Goal: Information Seeking & Learning: Learn about a topic

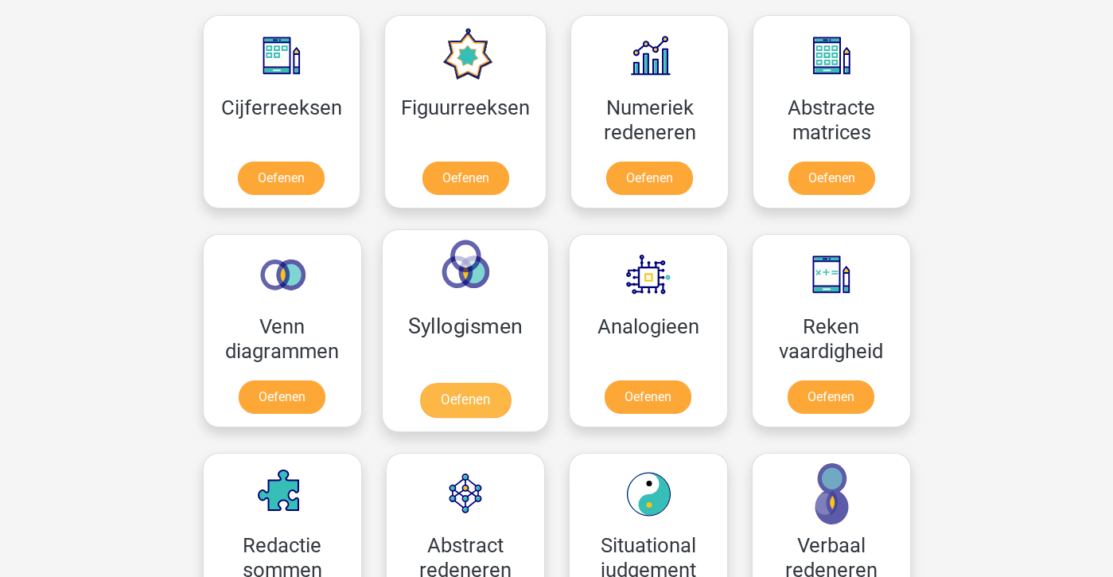
scroll to position [726, 0]
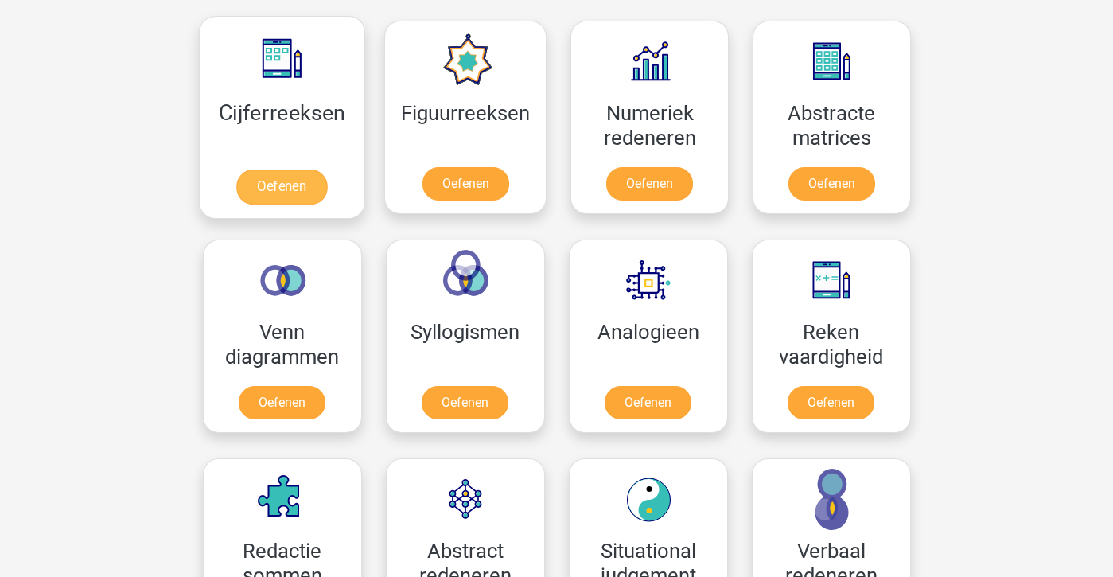
click at [293, 189] on link "Oefenen" at bounding box center [281, 186] width 91 height 35
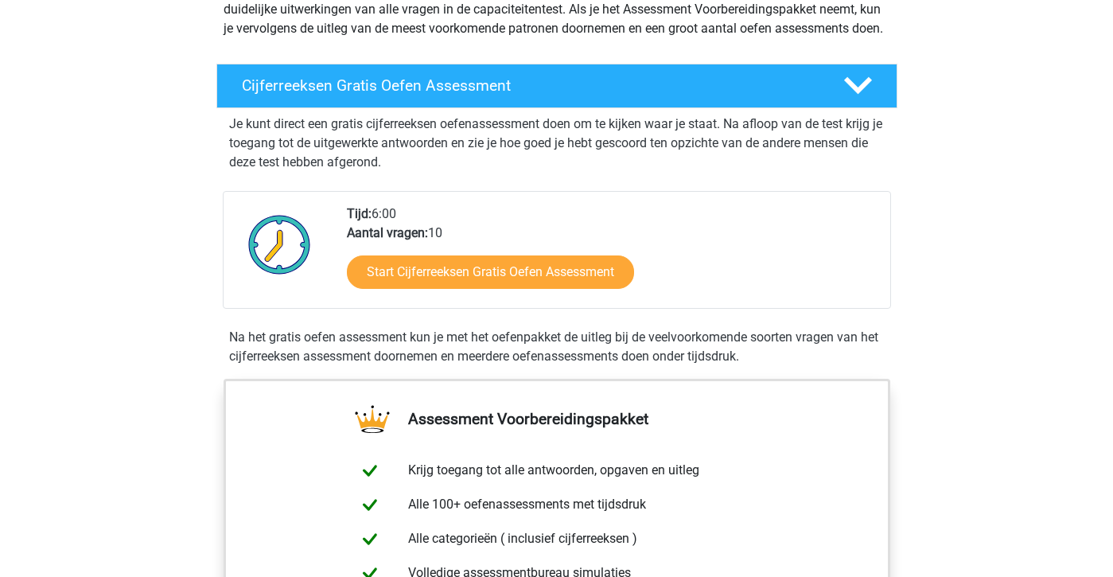
scroll to position [224, 0]
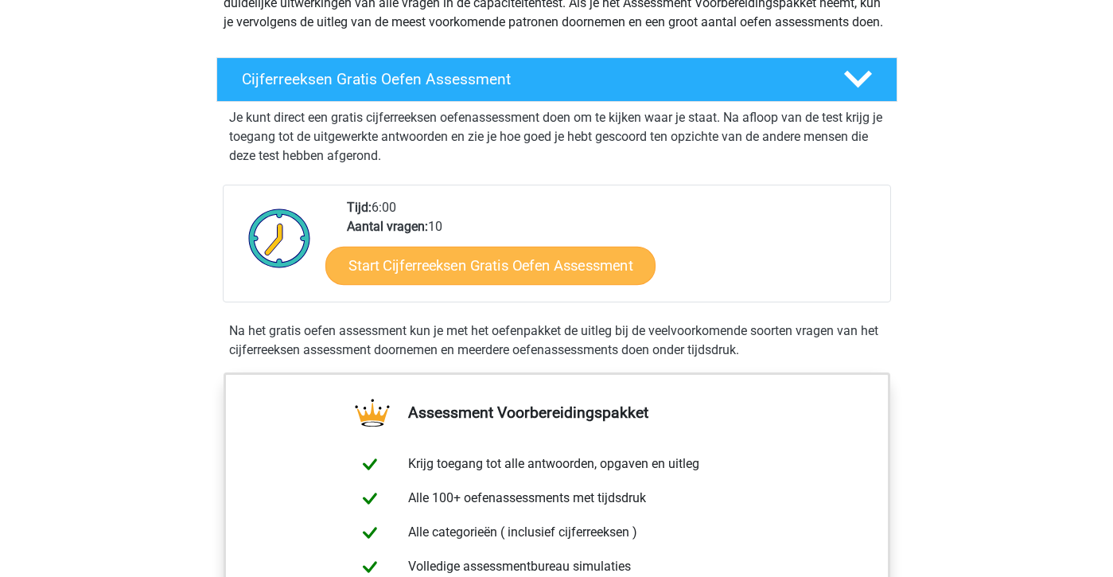
click at [494, 284] on link "Start Cijferreeksen Gratis Oefen Assessment" at bounding box center [490, 265] width 330 height 38
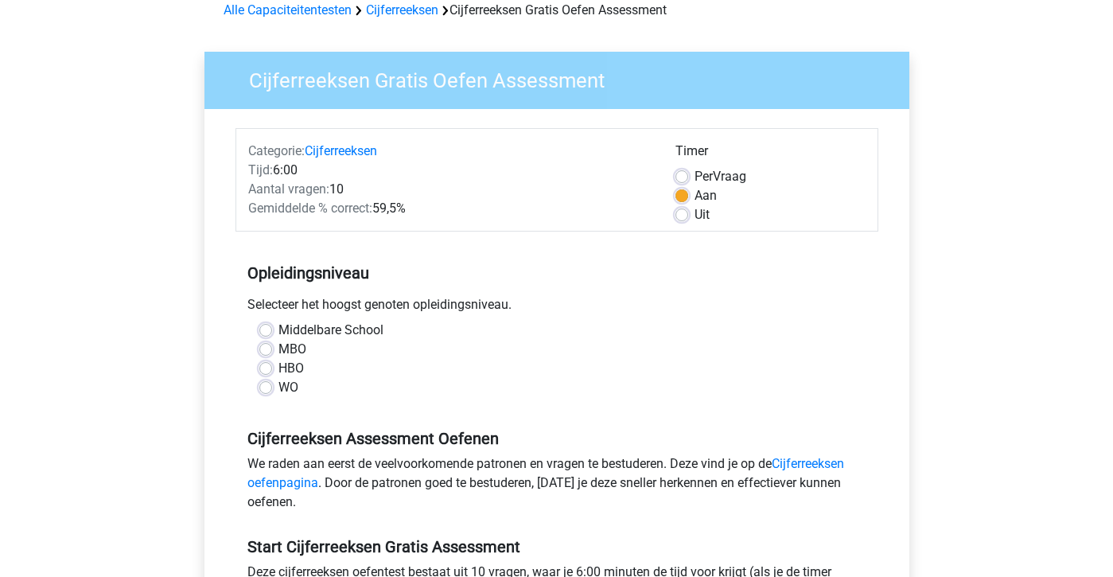
scroll to position [87, 0]
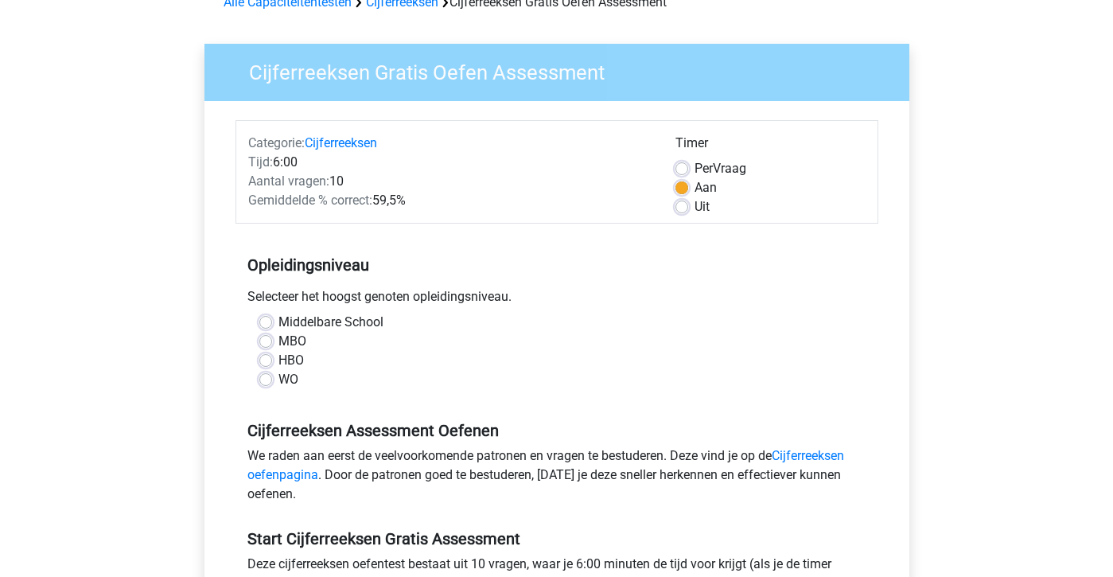
click at [278, 379] on label "WO" at bounding box center [288, 379] width 20 height 19
click at [271, 379] on input "WO" at bounding box center [265, 378] width 13 height 16
radio input "true"
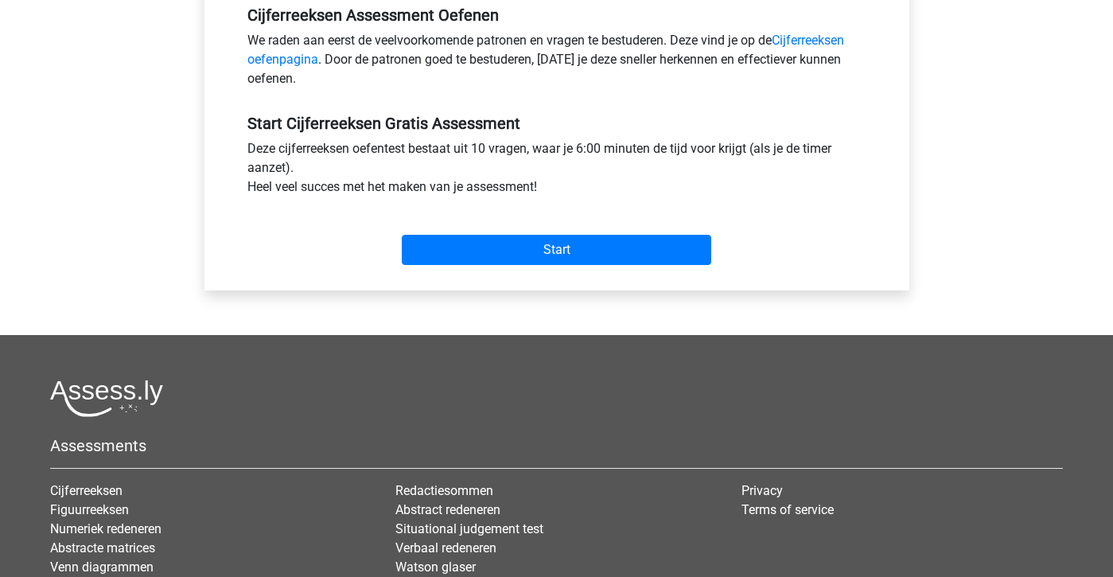
scroll to position [501, 0]
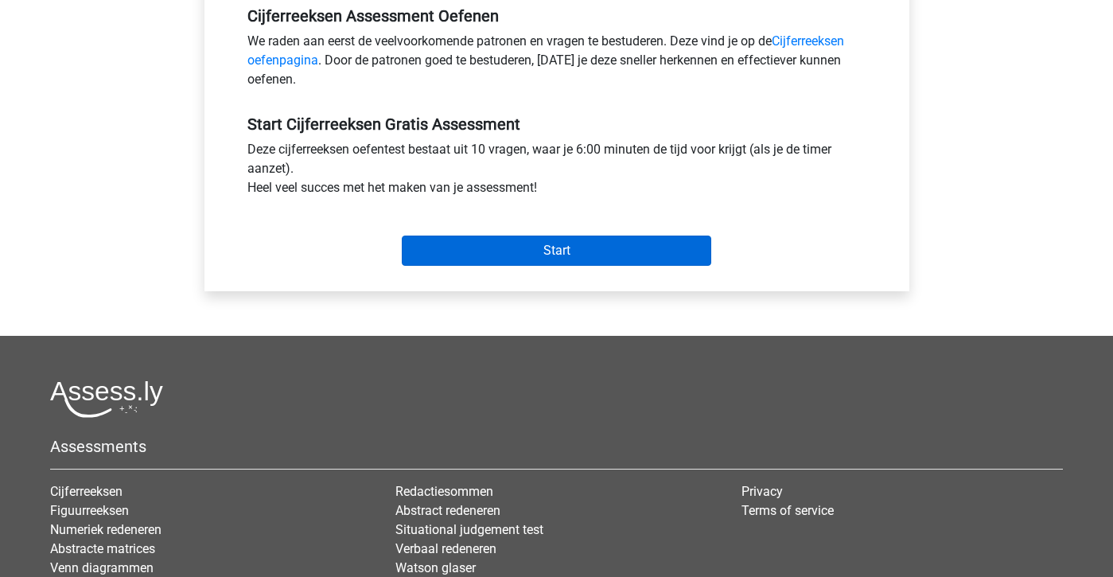
click at [546, 255] on input "Start" at bounding box center [556, 250] width 309 height 30
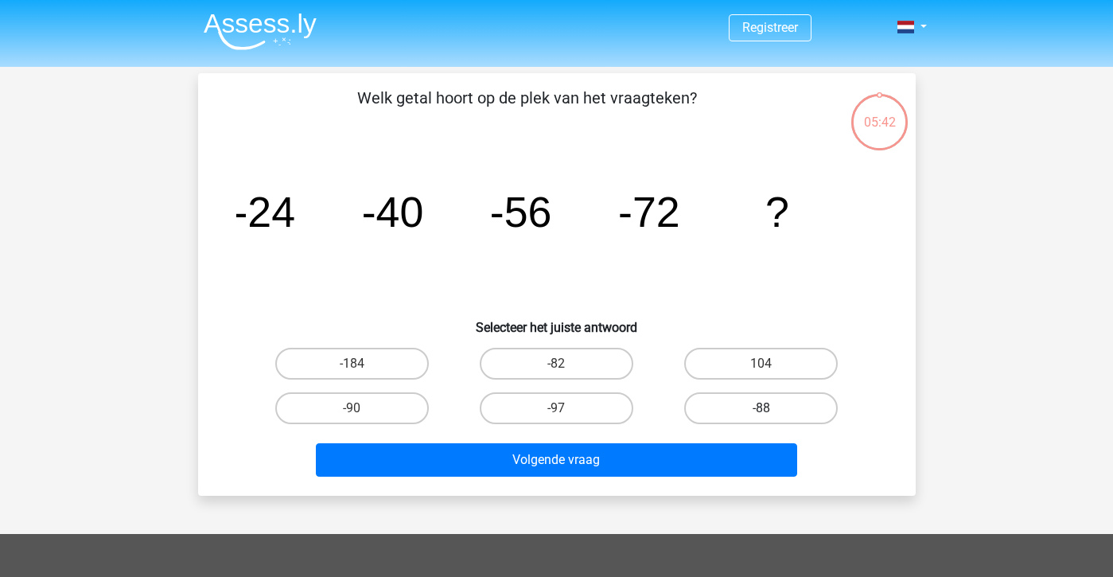
click at [738, 411] on label "-88" at bounding box center [761, 408] width 154 height 32
click at [761, 411] on input "-88" at bounding box center [766, 413] width 10 height 10
radio input "true"
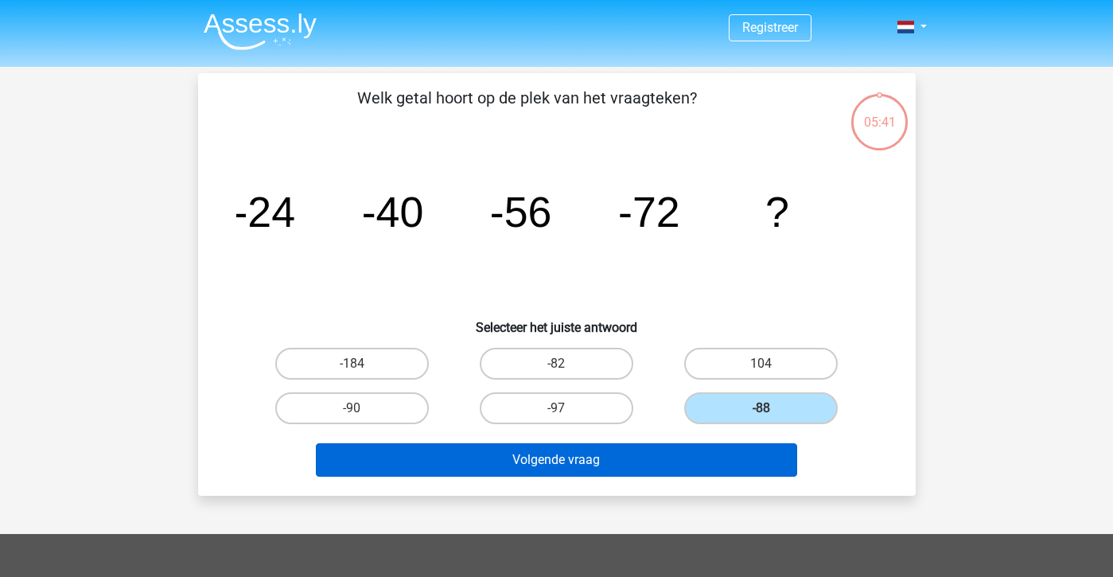
click at [597, 454] on button "Volgende vraag" at bounding box center [556, 459] width 481 height 33
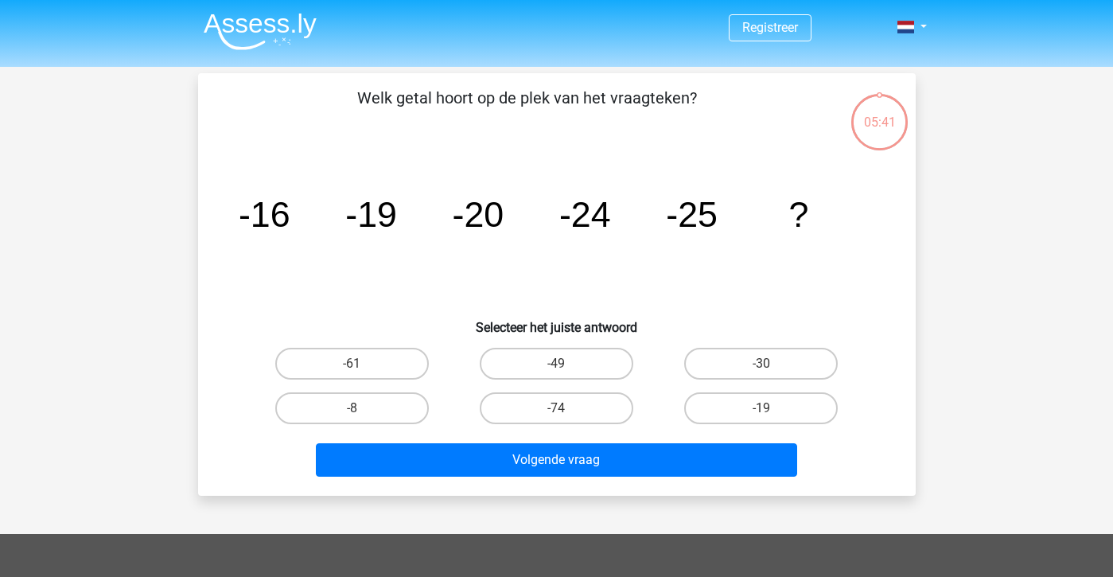
scroll to position [73, 0]
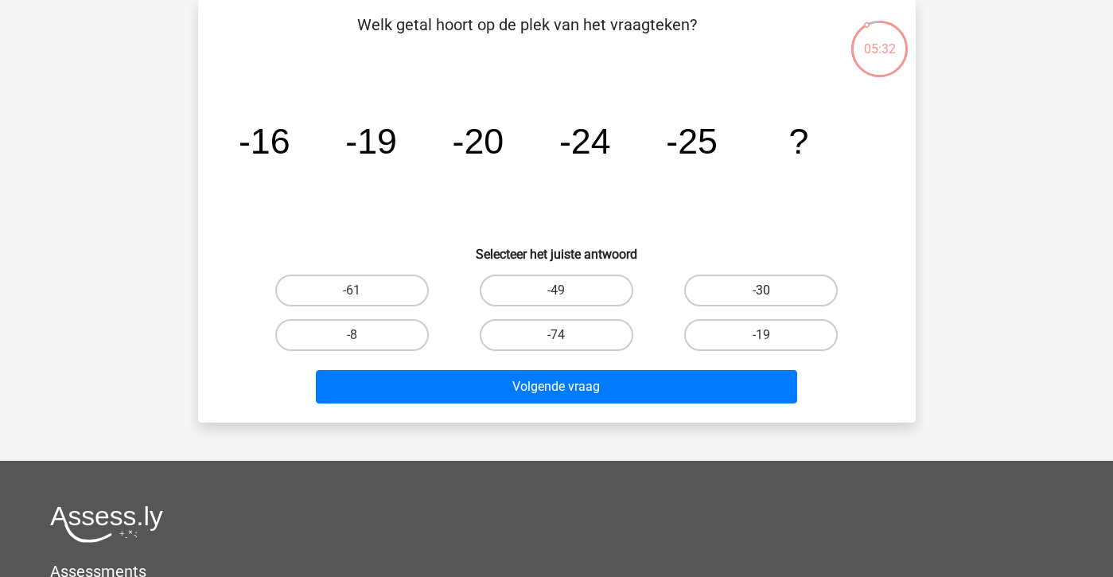
click at [725, 291] on label "-30" at bounding box center [761, 290] width 154 height 32
click at [761, 291] on input "-30" at bounding box center [766, 295] width 10 height 10
radio input "true"
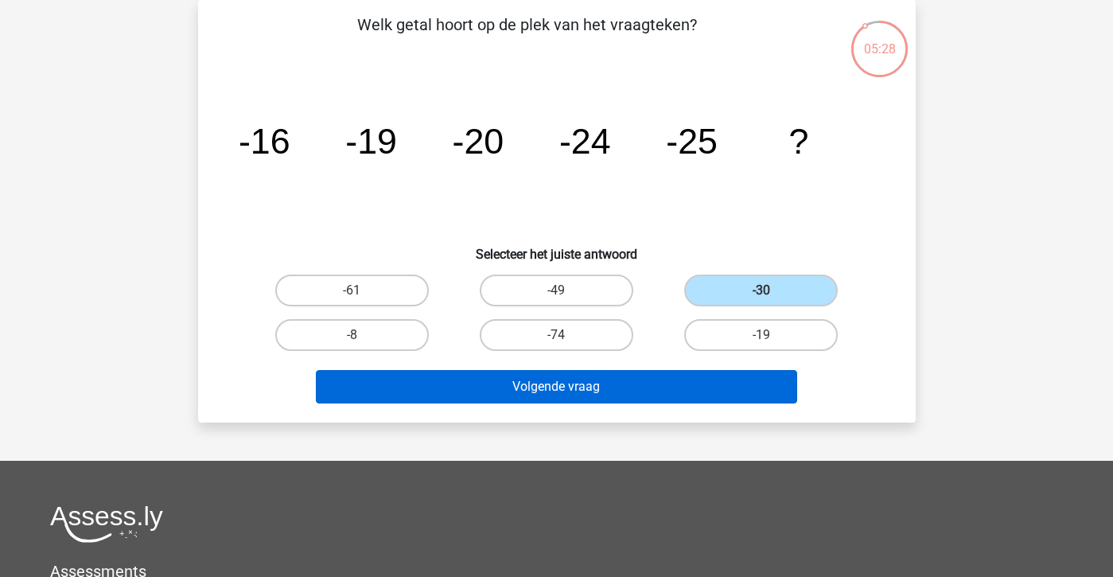
click at [619, 379] on button "Volgende vraag" at bounding box center [556, 386] width 481 height 33
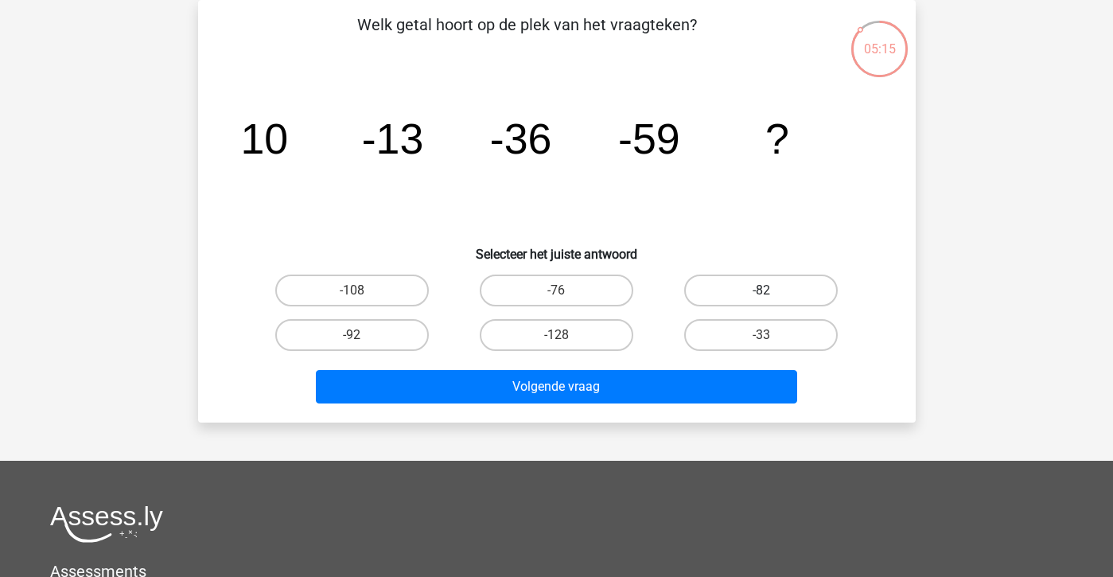
click at [754, 286] on label "-82" at bounding box center [761, 290] width 154 height 32
click at [761, 290] on input "-82" at bounding box center [766, 295] width 10 height 10
radio input "true"
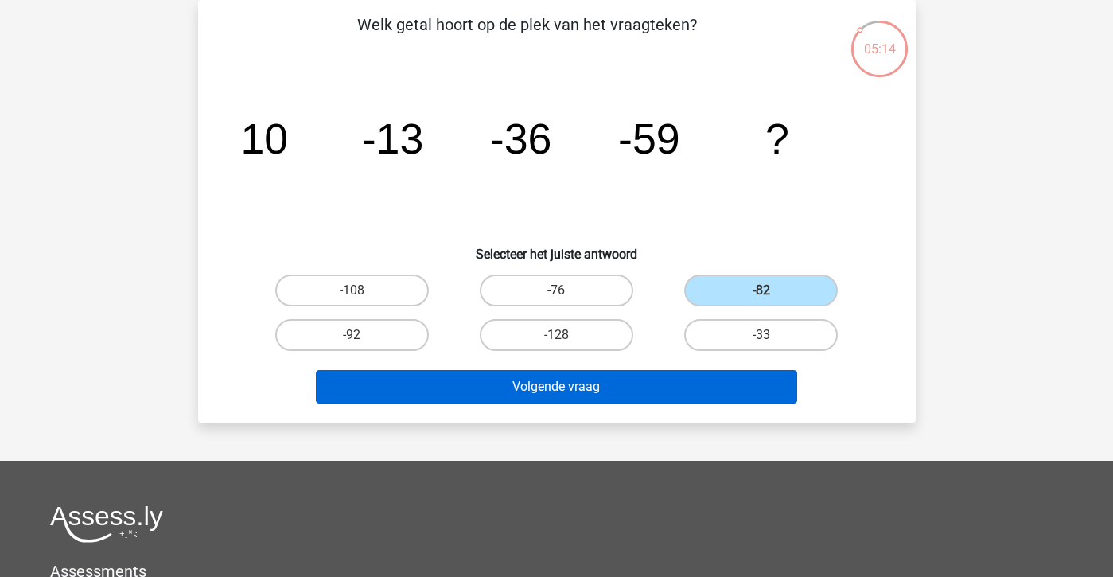
click at [621, 386] on button "Volgende vraag" at bounding box center [556, 386] width 481 height 33
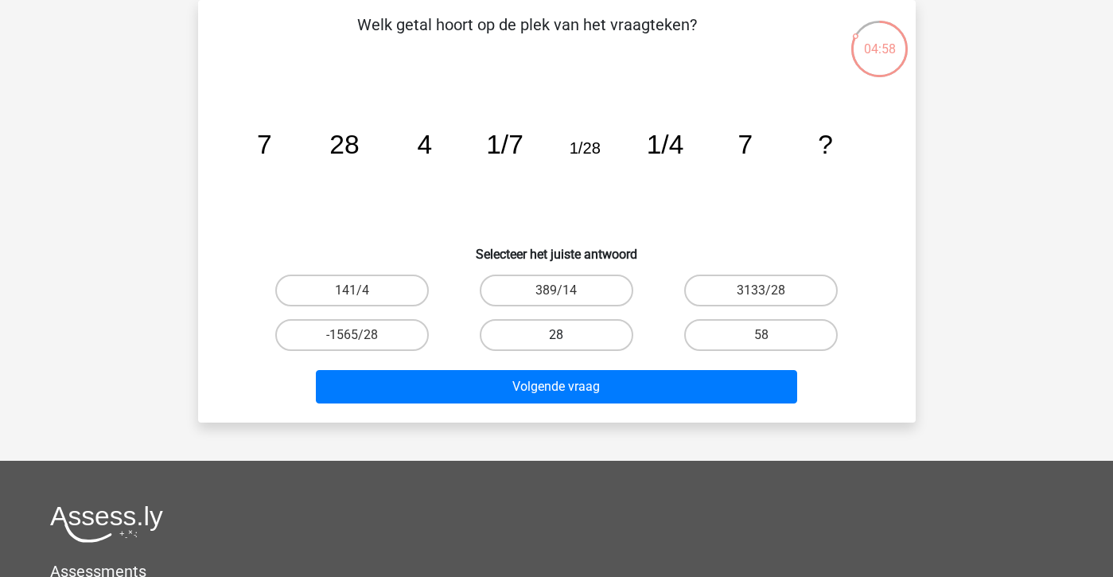
click at [515, 331] on label "28" at bounding box center [557, 335] width 154 height 32
click at [556, 335] on input "28" at bounding box center [561, 340] width 10 height 10
radio input "true"
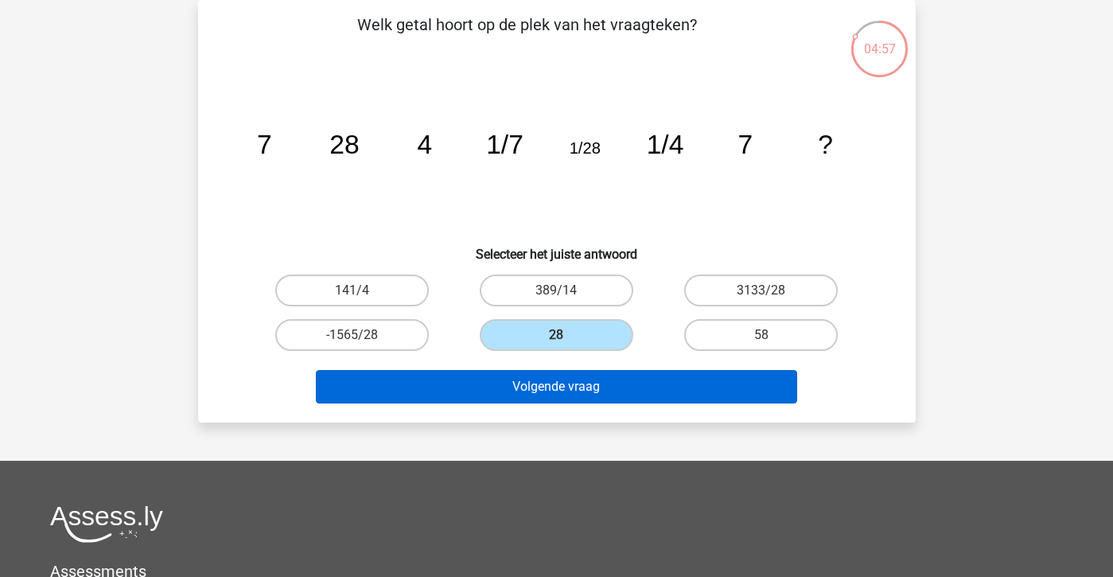
click at [535, 395] on button "Volgende vraag" at bounding box center [556, 386] width 481 height 33
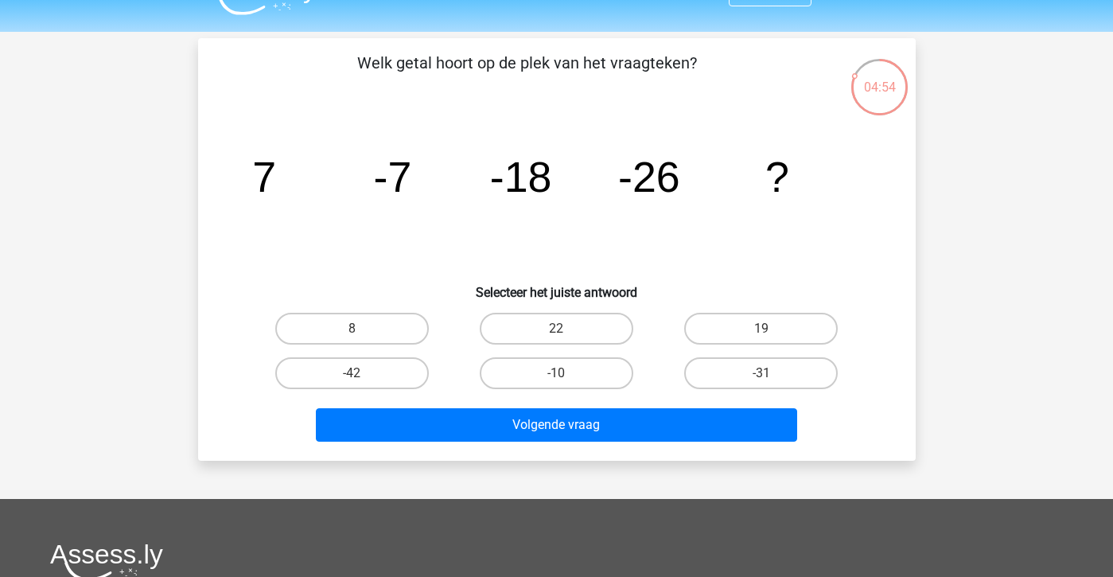
scroll to position [35, 0]
click at [774, 364] on label "-31" at bounding box center [761, 373] width 154 height 32
click at [772, 373] on input "-31" at bounding box center [766, 378] width 10 height 10
radio input "true"
drag, startPoint x: 591, startPoint y: 438, endPoint x: 491, endPoint y: 243, distance: 219.9
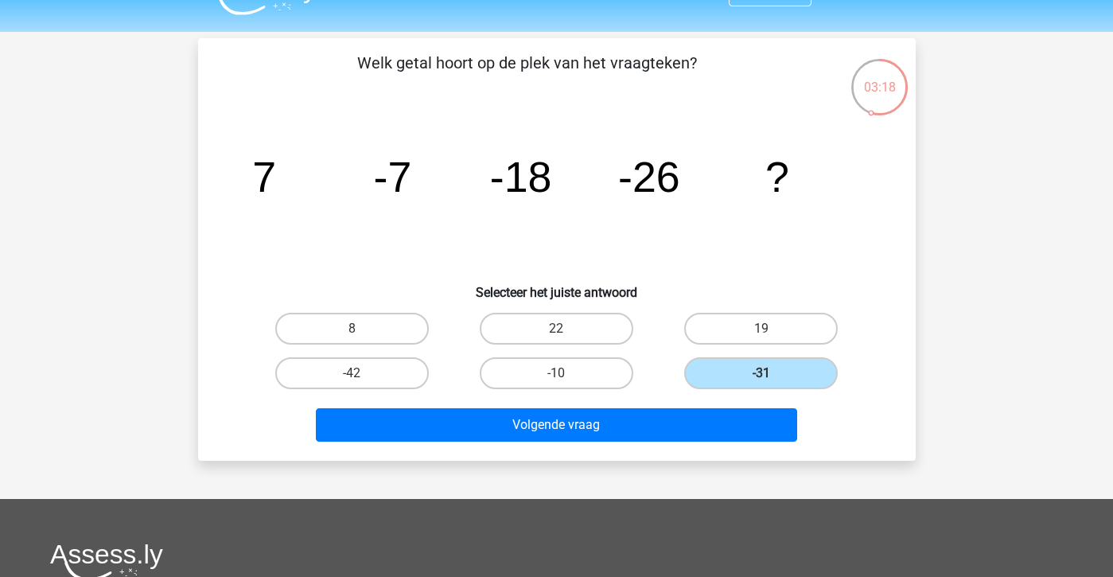
click at [491, 243] on div "Welk getal hoort op de plek van het vraagteken? image/svg+xml 7 -7 -18 -26 ? Se…" at bounding box center [556, 249] width 705 height 397
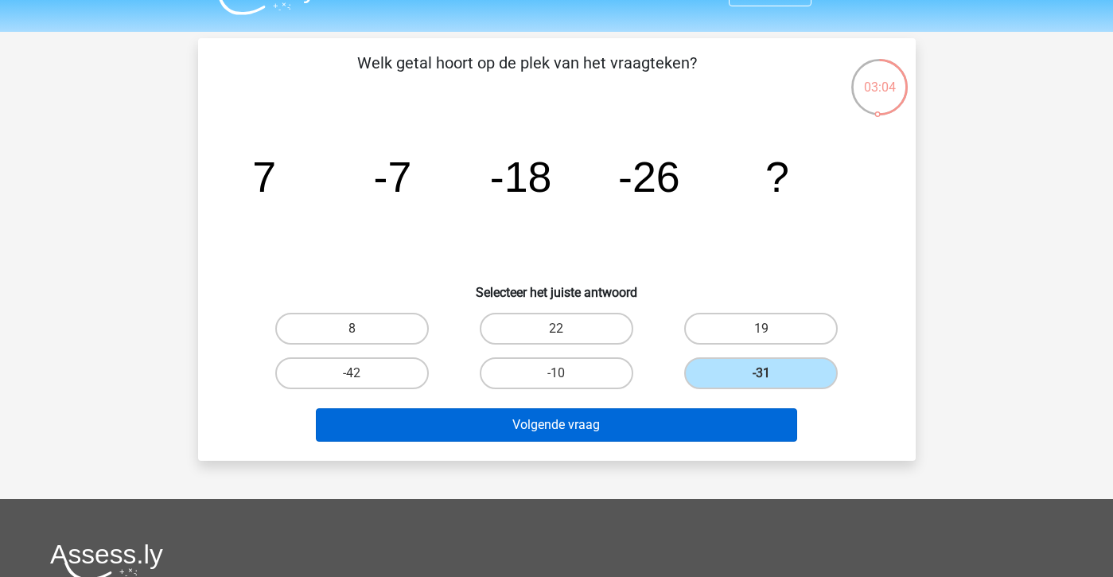
click at [626, 422] on button "Volgende vraag" at bounding box center [556, 424] width 481 height 33
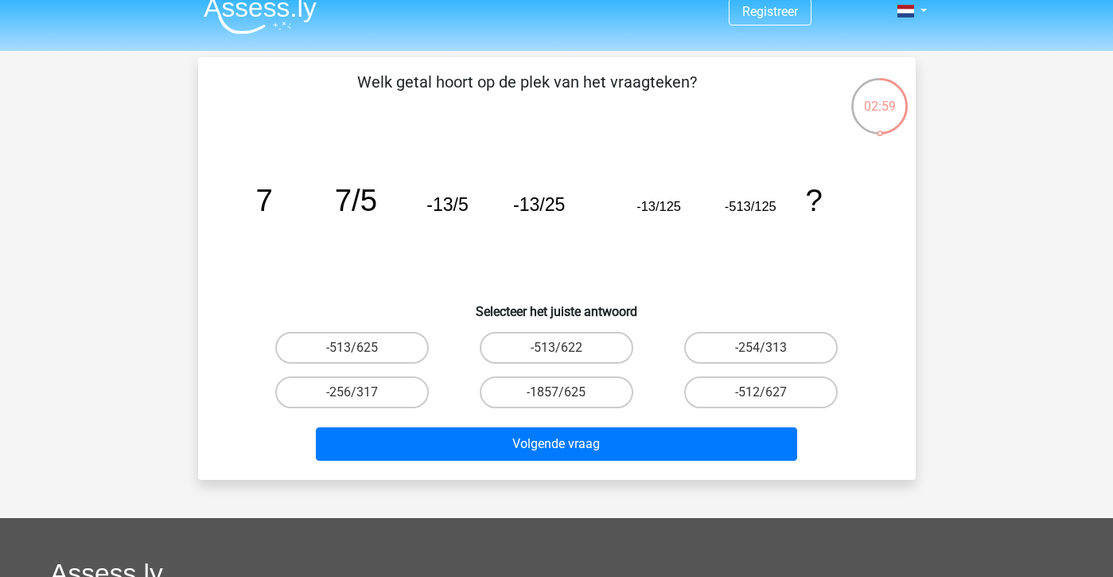
scroll to position [18, 0]
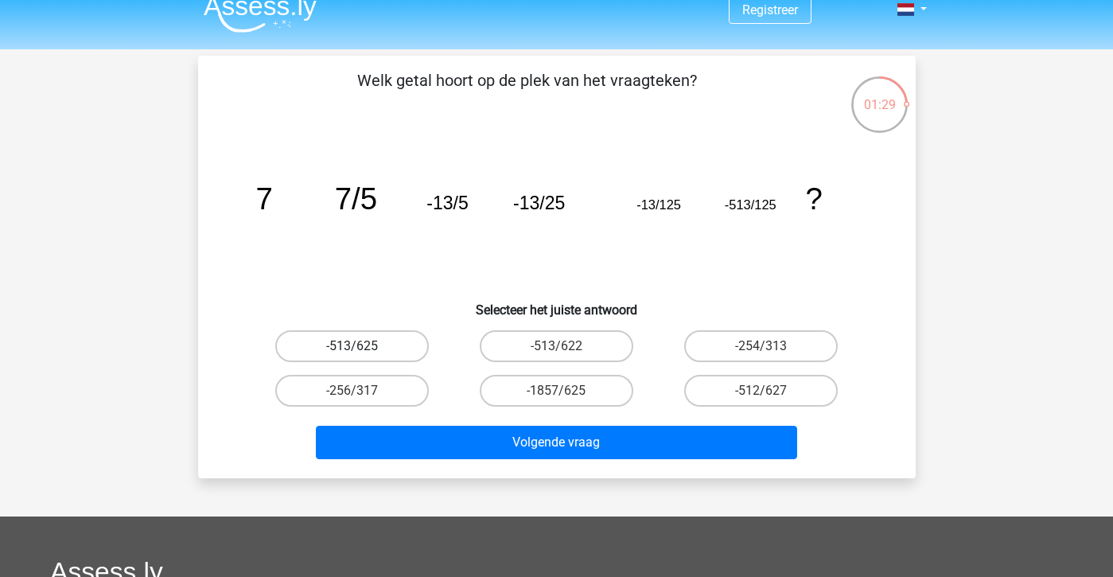
click at [378, 357] on label "-513/625" at bounding box center [352, 346] width 154 height 32
click at [362, 356] on input "-513/625" at bounding box center [357, 351] width 10 height 10
radio input "true"
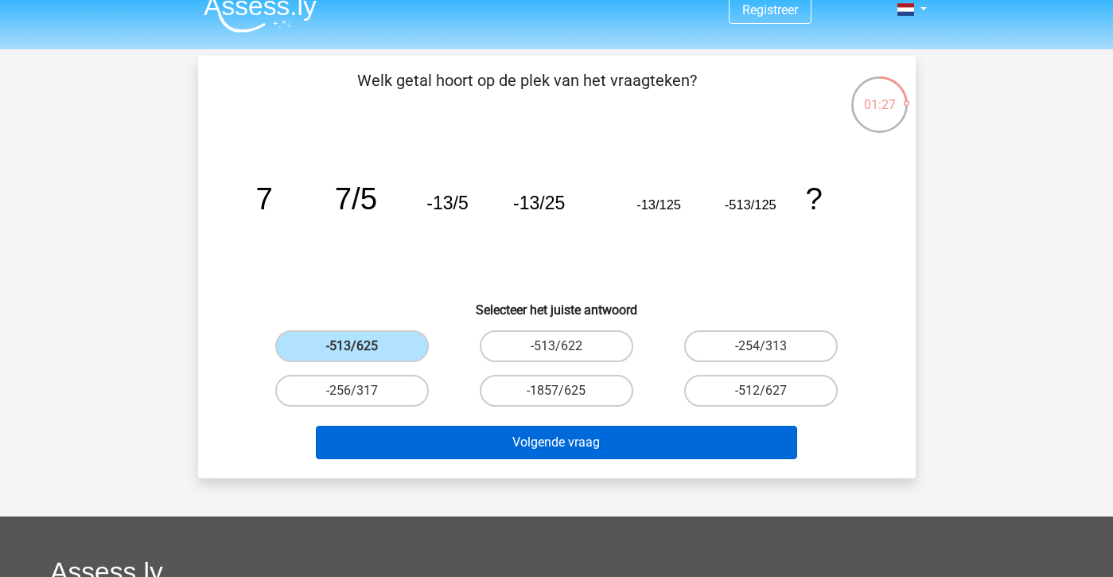
click at [539, 457] on button "Volgende vraag" at bounding box center [556, 442] width 481 height 33
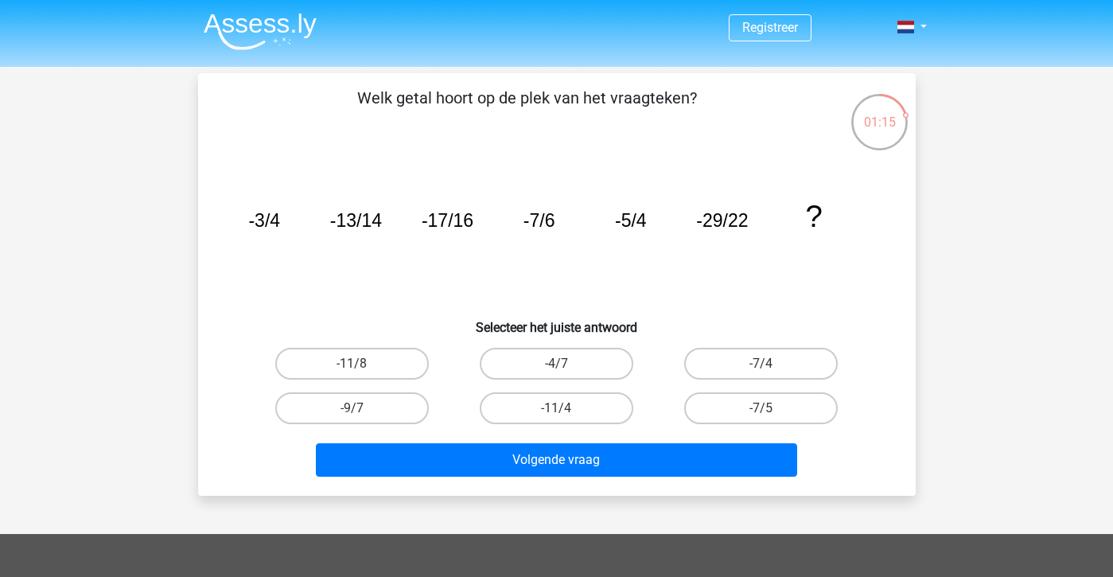
scroll to position [0, 0]
click at [519, 358] on label "-4/7" at bounding box center [557, 364] width 154 height 32
click at [556, 364] on input "-4/7" at bounding box center [561, 369] width 10 height 10
radio input "true"
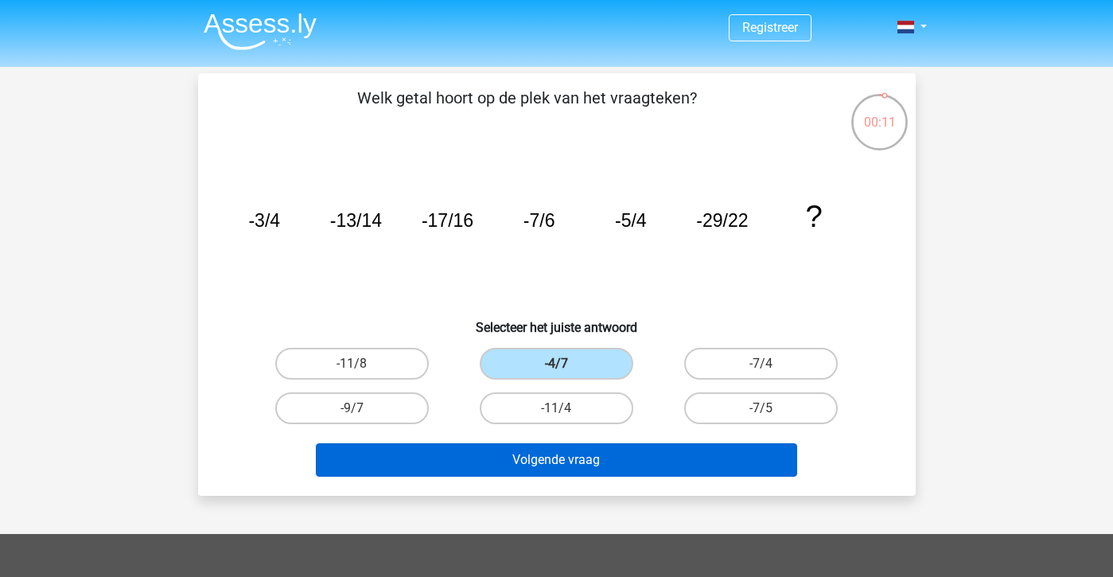
click at [514, 459] on button "Volgende vraag" at bounding box center [556, 459] width 481 height 33
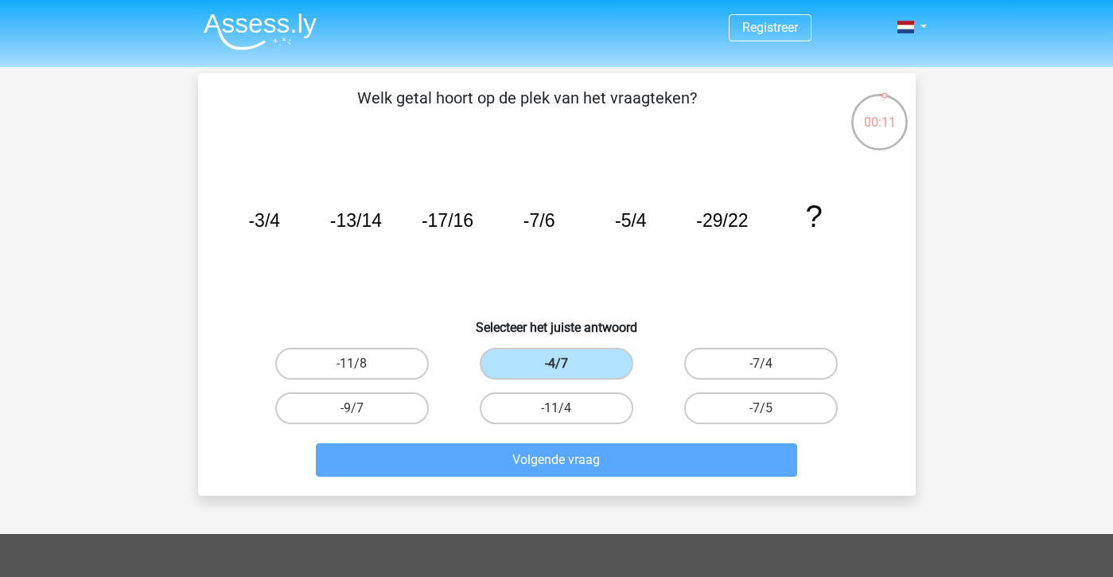
scroll to position [73, 0]
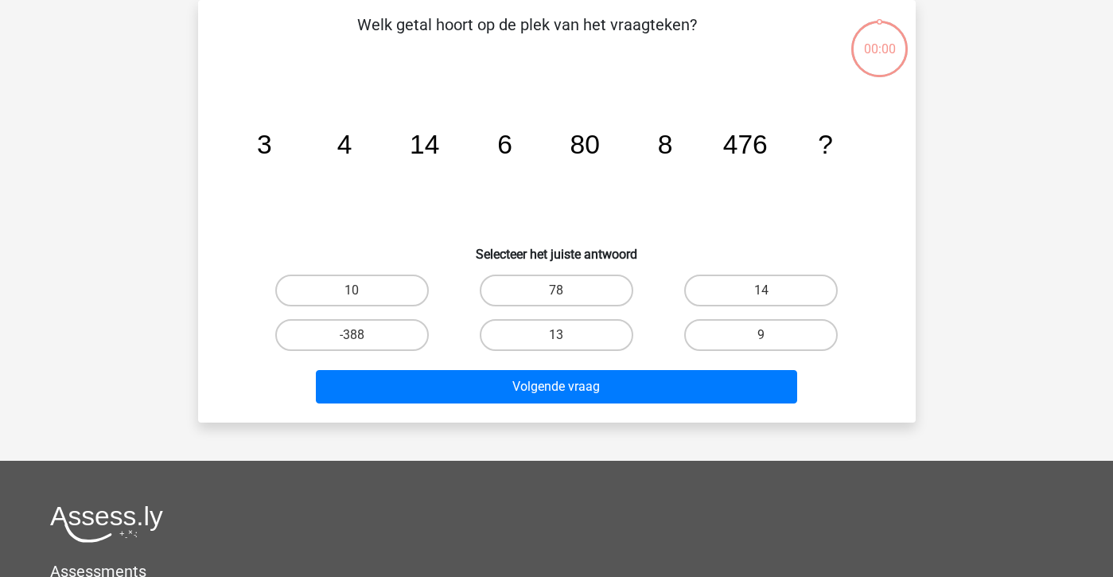
scroll to position [73, 0]
